Goal: Check status: Check status

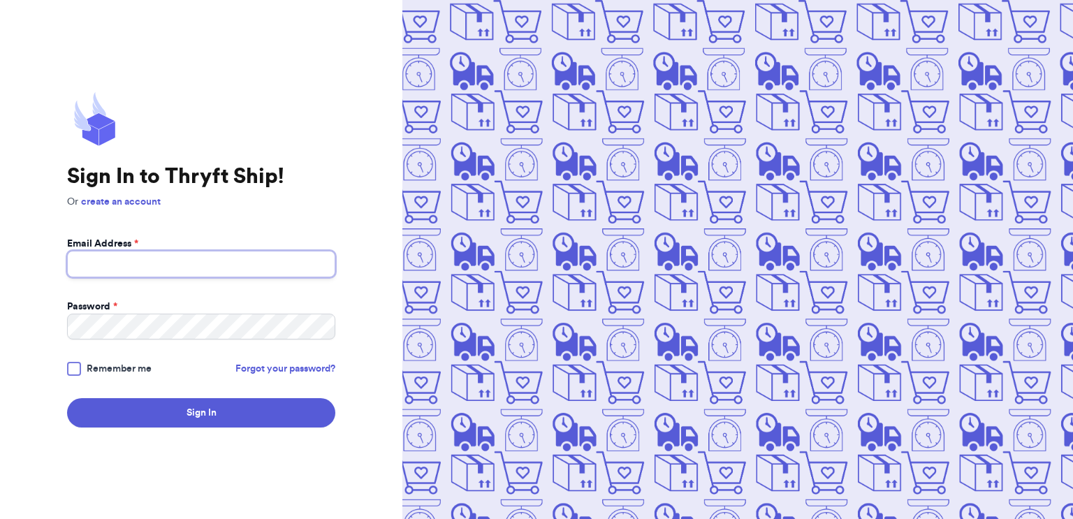
click at [91, 268] on input "Email Address *" at bounding box center [201, 264] width 268 height 27
type input "[EMAIL_ADDRESS][DOMAIN_NAME]"
click at [67, 398] on button "Sign In" at bounding box center [201, 412] width 268 height 29
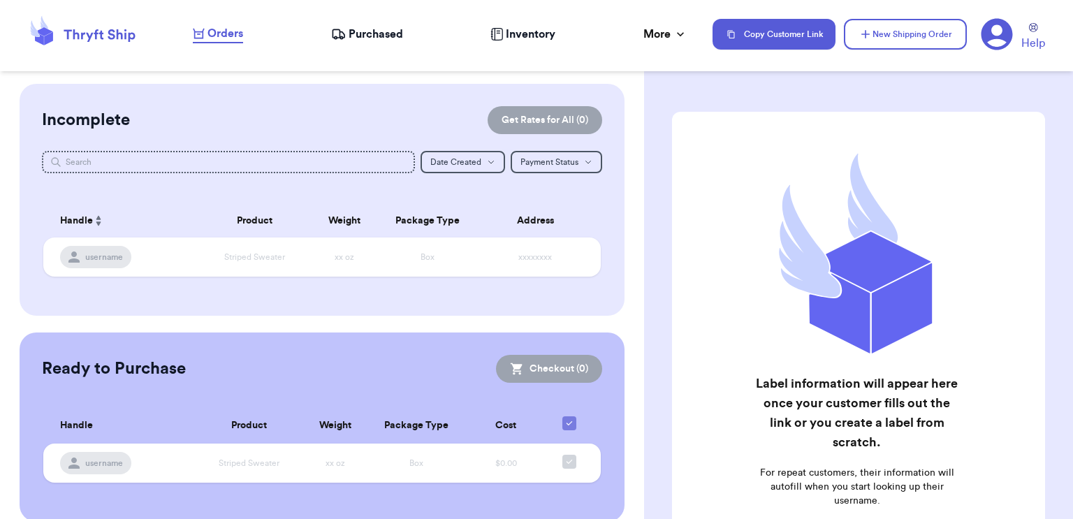
click at [376, 29] on span "Purchased" at bounding box center [376, 34] width 54 height 17
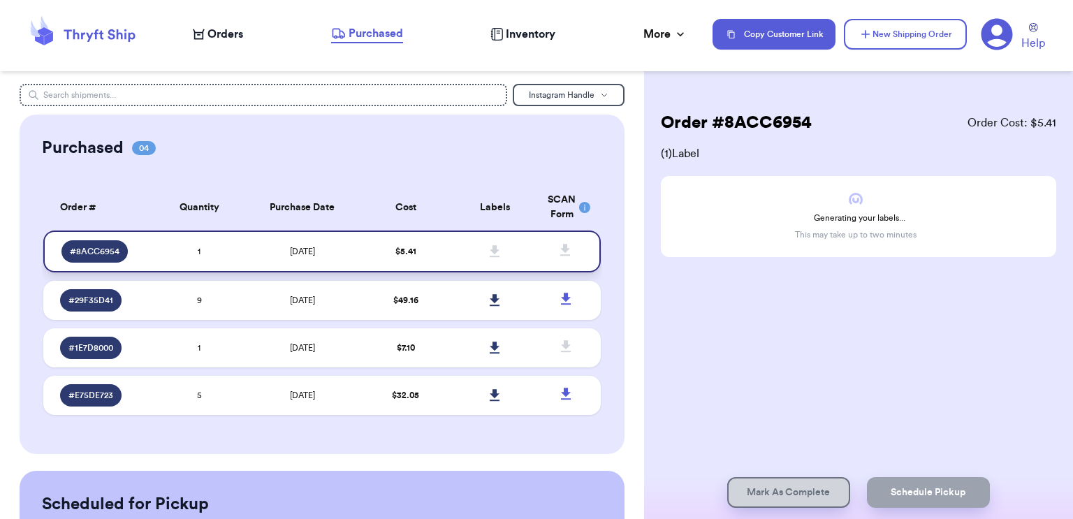
click at [497, 249] on icon at bounding box center [495, 251] width 10 height 12
click at [487, 250] on span at bounding box center [494, 251] width 31 height 31
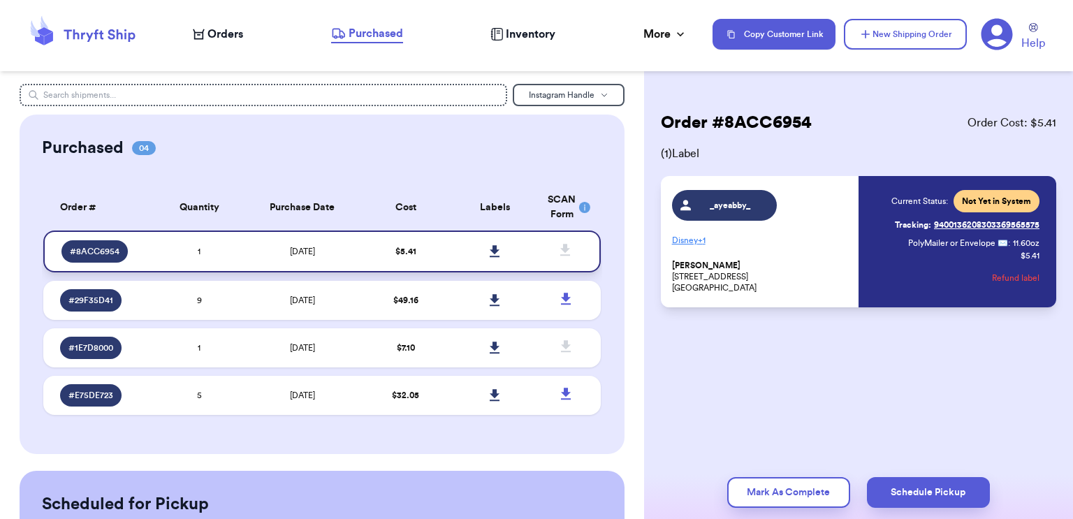
click at [487, 250] on link at bounding box center [494, 251] width 31 height 31
click at [430, 138] on div "Purchased 04" at bounding box center [322, 148] width 560 height 22
